Goal: Task Accomplishment & Management: Complete application form

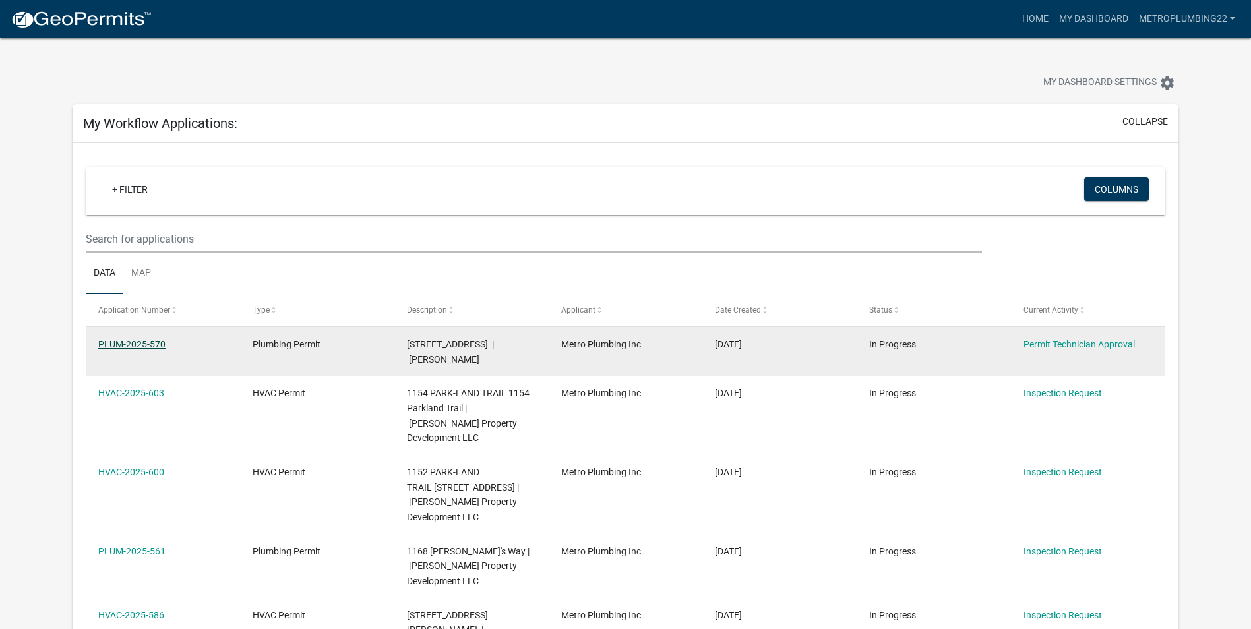
click at [153, 339] on link "PLUM-2025-570" at bounding box center [131, 344] width 67 height 11
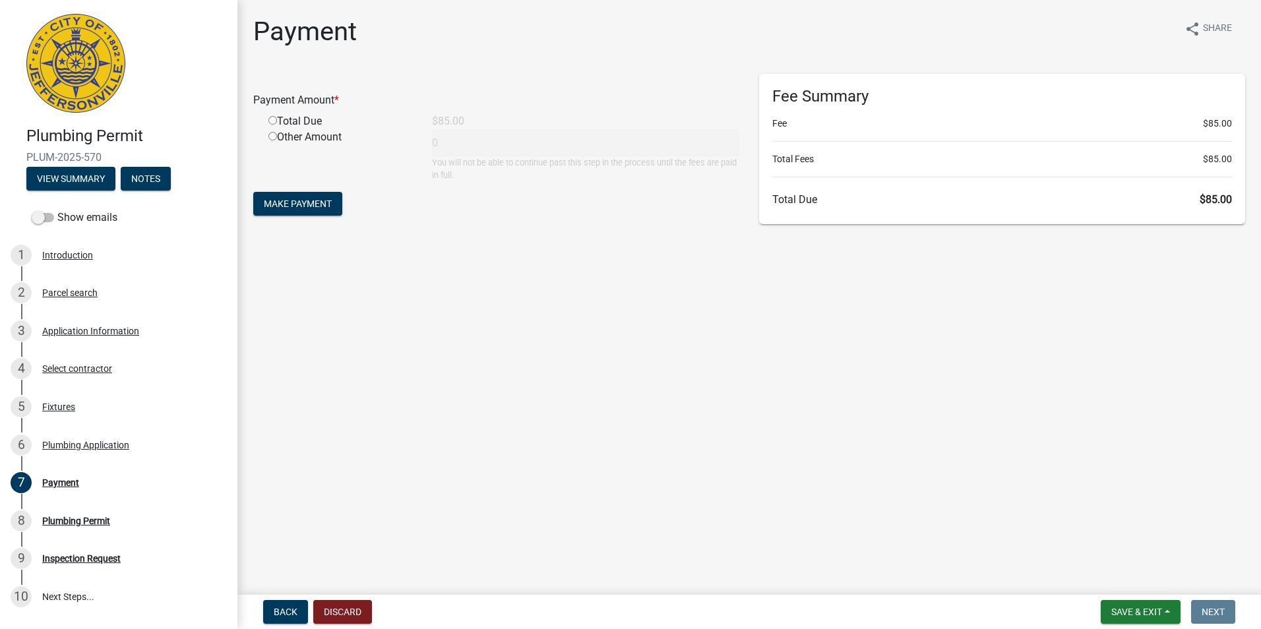
click at [269, 121] on input "radio" at bounding box center [272, 120] width 9 height 9
radio input "true"
type input "85"
click at [287, 199] on span "Make Payment" at bounding box center [298, 204] width 68 height 11
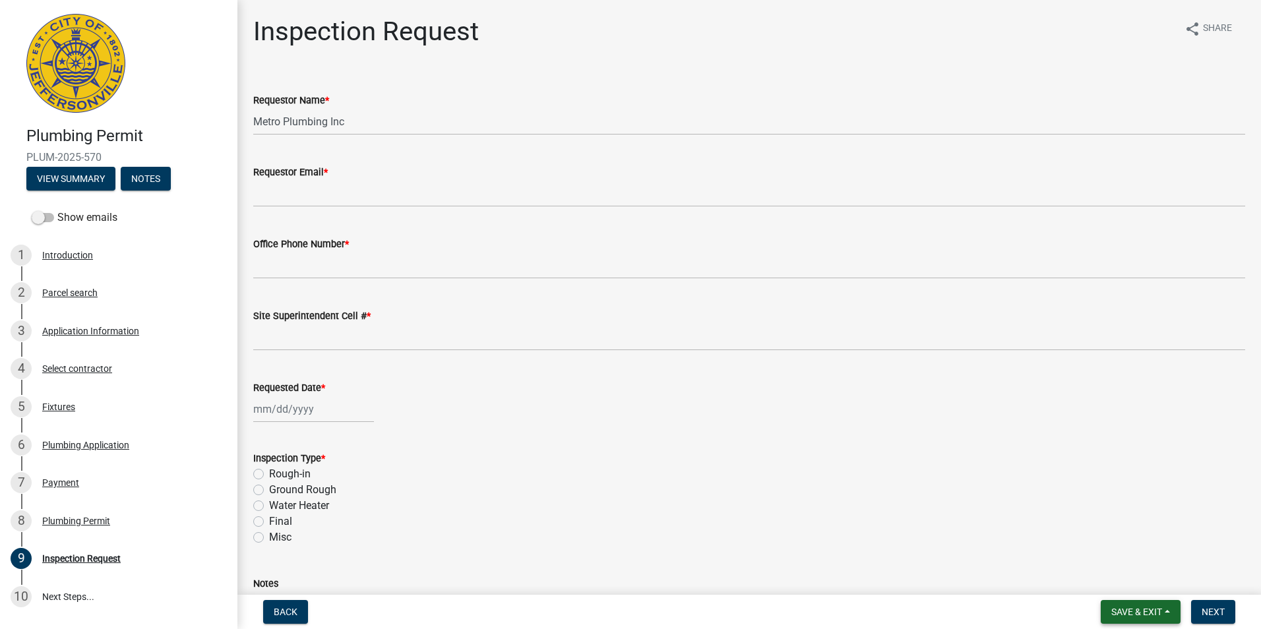
click at [1143, 607] on span "Save & Exit" at bounding box center [1136, 612] width 51 height 11
click at [1099, 583] on button "Save & Exit" at bounding box center [1128, 578] width 106 height 32
